Goal: Task Accomplishment & Management: Complete application form

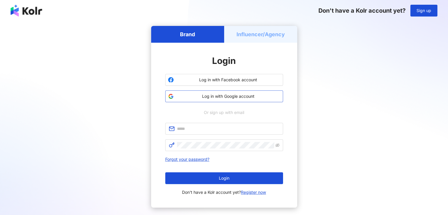
click at [215, 98] on span "Log in with Google account" at bounding box center [228, 96] width 104 height 6
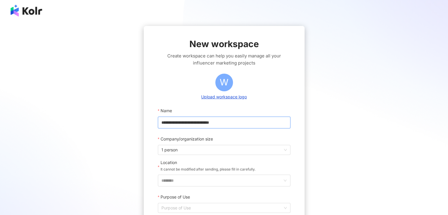
click at [211, 122] on input "**********" at bounding box center [224, 123] width 132 height 12
drag, startPoint x: 258, startPoint y: 122, endPoint x: 160, endPoint y: 124, distance: 98.3
click at [160, 124] on input "**********" at bounding box center [224, 123] width 132 height 12
click at [194, 151] on span "1 person" at bounding box center [223, 149] width 125 height 9
type input "**********"
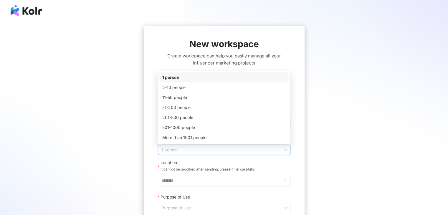
click at [195, 78] on div "1 person" at bounding box center [223, 77] width 123 height 6
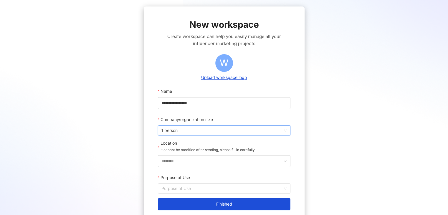
scroll to position [29, 0]
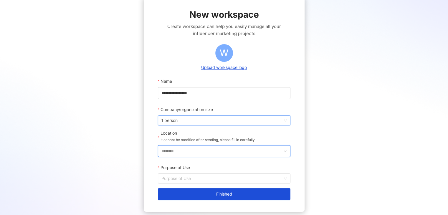
click at [190, 149] on input "********" at bounding box center [221, 150] width 121 height 11
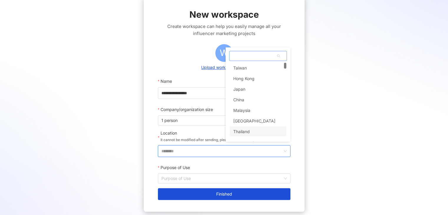
click at [239, 129] on div "Thailand" at bounding box center [241, 131] width 16 height 11
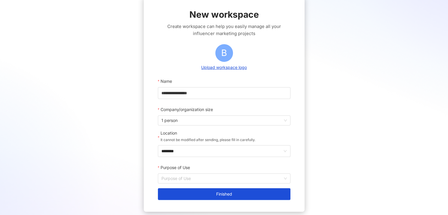
scroll to position [59, 0]
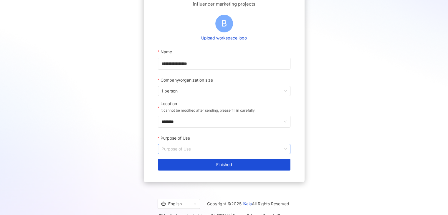
click at [208, 151] on input "Purpose of Use" at bounding box center [223, 148] width 125 height 9
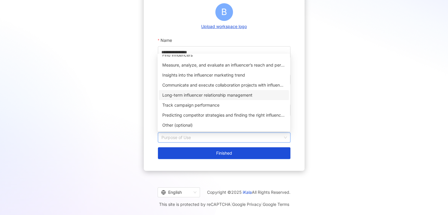
scroll to position [0, 0]
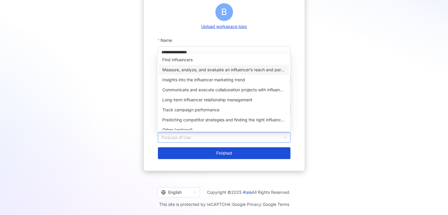
click at [226, 69] on div "Measure, analyze, and evaluate an influencer’s reach and performance on social …" at bounding box center [223, 70] width 123 height 6
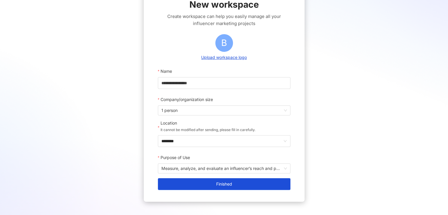
scroll to position [70, 0]
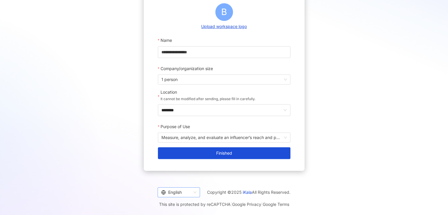
click at [192, 190] on span "English" at bounding box center [178, 191] width 35 height 9
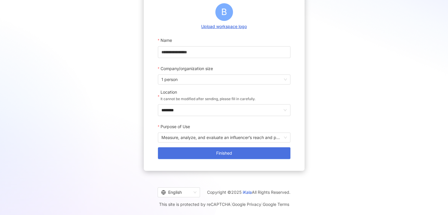
click at [217, 154] on span "Finished" at bounding box center [224, 153] width 16 height 5
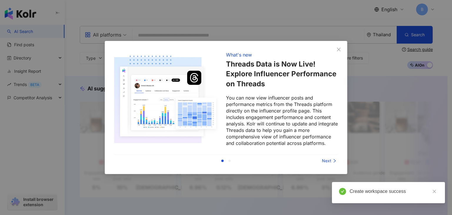
click at [328, 160] on div "Next" at bounding box center [316, 160] width 44 height 6
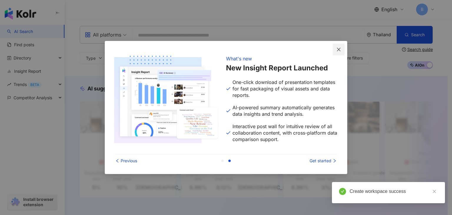
click at [341, 49] on icon "close" at bounding box center [338, 49] width 5 height 5
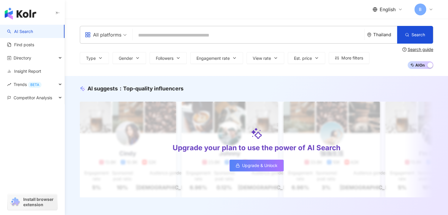
click at [180, 33] on input "search" at bounding box center [248, 35] width 227 height 11
paste input "**********"
type input "**********"
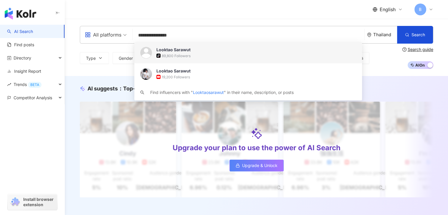
click at [223, 52] on span "Looktao Sarawut" at bounding box center [244, 50] width 177 height 6
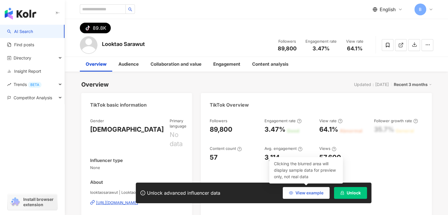
click at [307, 197] on button "View example" at bounding box center [306, 193] width 47 height 12
click at [310, 193] on span "Do not display example" at bounding box center [299, 192] width 47 height 5
click at [310, 193] on span "View example" at bounding box center [309, 192] width 28 height 5
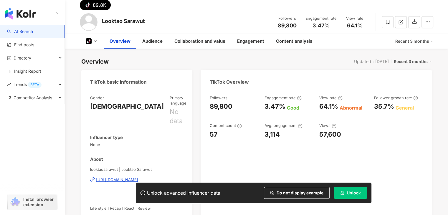
scroll to position [29, 0]
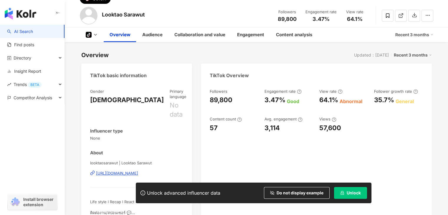
click at [358, 193] on span "Unlock" at bounding box center [353, 192] width 14 height 5
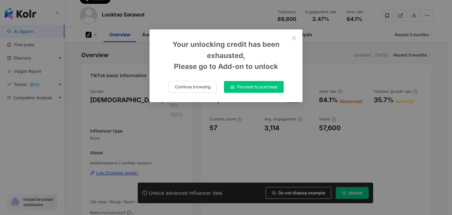
click at [205, 89] on button "Continue browsing" at bounding box center [193, 87] width 48 height 12
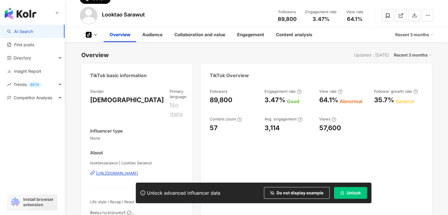
scroll to position [0, 0]
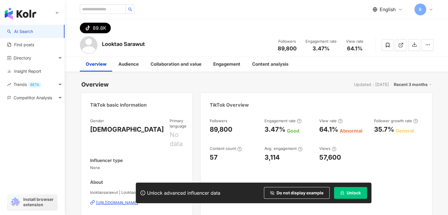
click at [92, 42] on img at bounding box center [89, 45] width 18 height 18
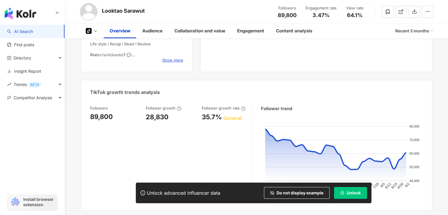
scroll to position [147, 0]
